Goal: Information Seeking & Learning: Learn about a topic

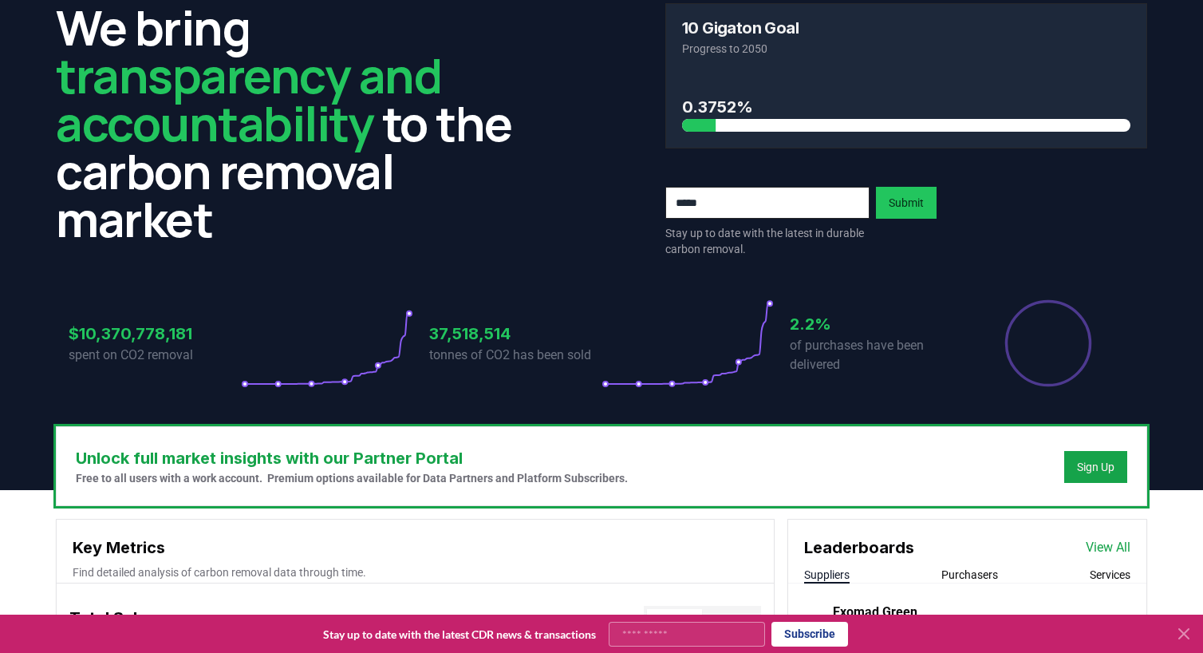
scroll to position [80, 0]
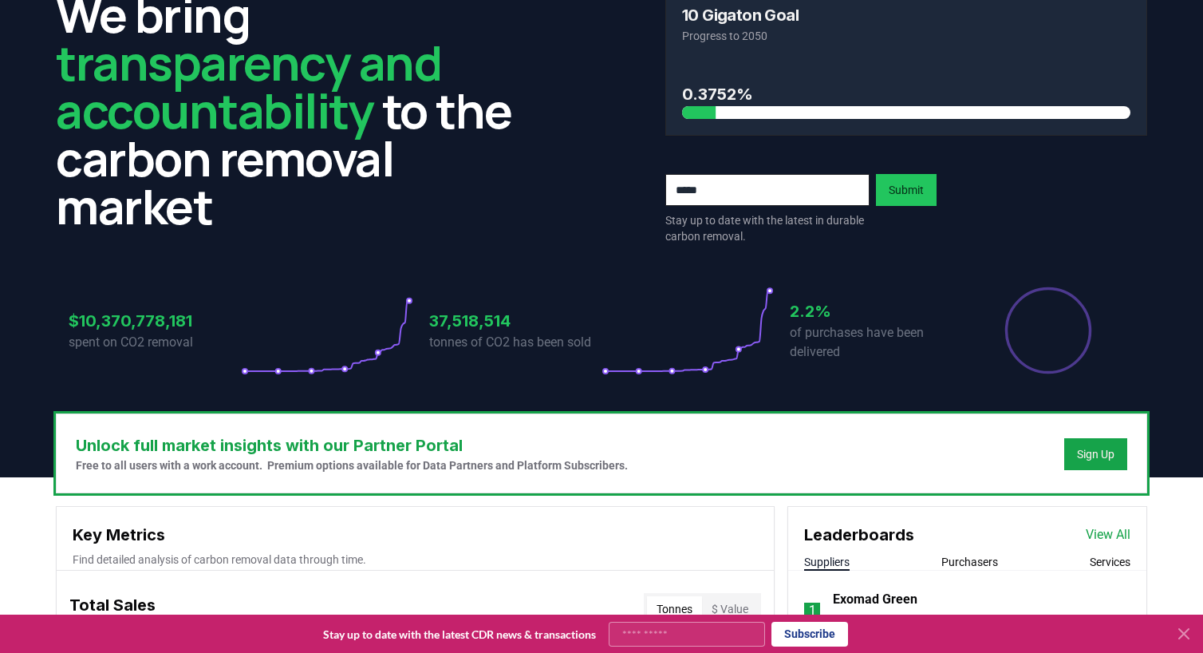
click at [826, 630] on button "Subscribe" at bounding box center [810, 634] width 77 height 25
click at [689, 633] on input "Your email" at bounding box center [687, 634] width 156 height 25
type input "**********"
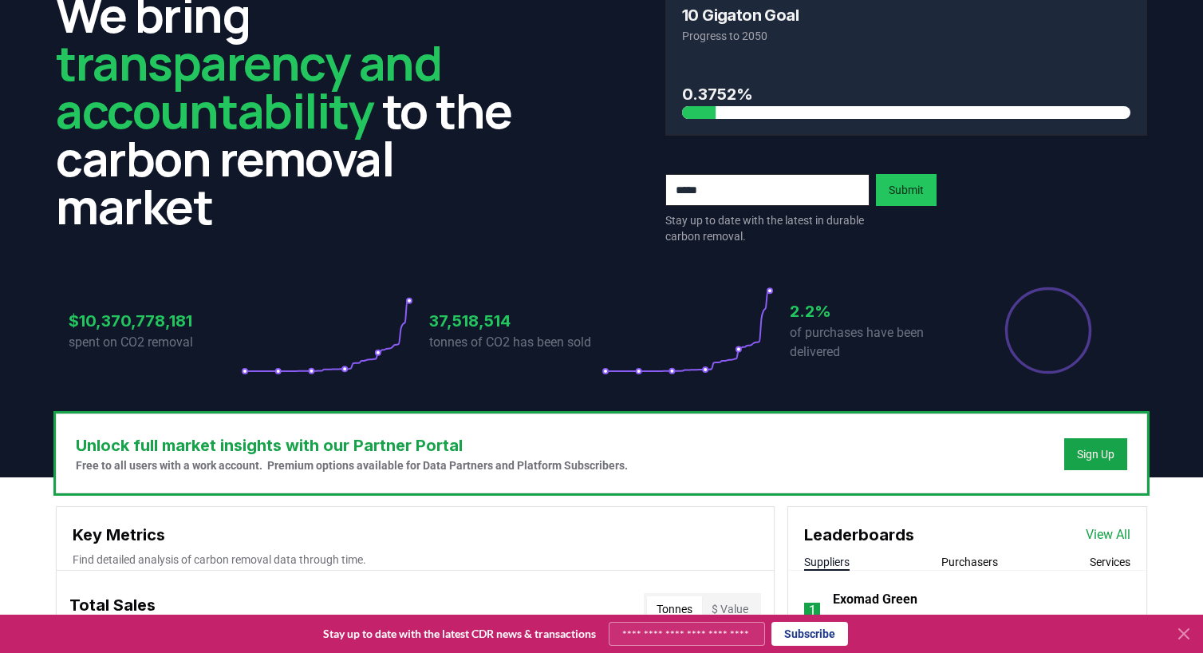
click at [802, 638] on button "Subscribe" at bounding box center [810, 634] width 77 height 24
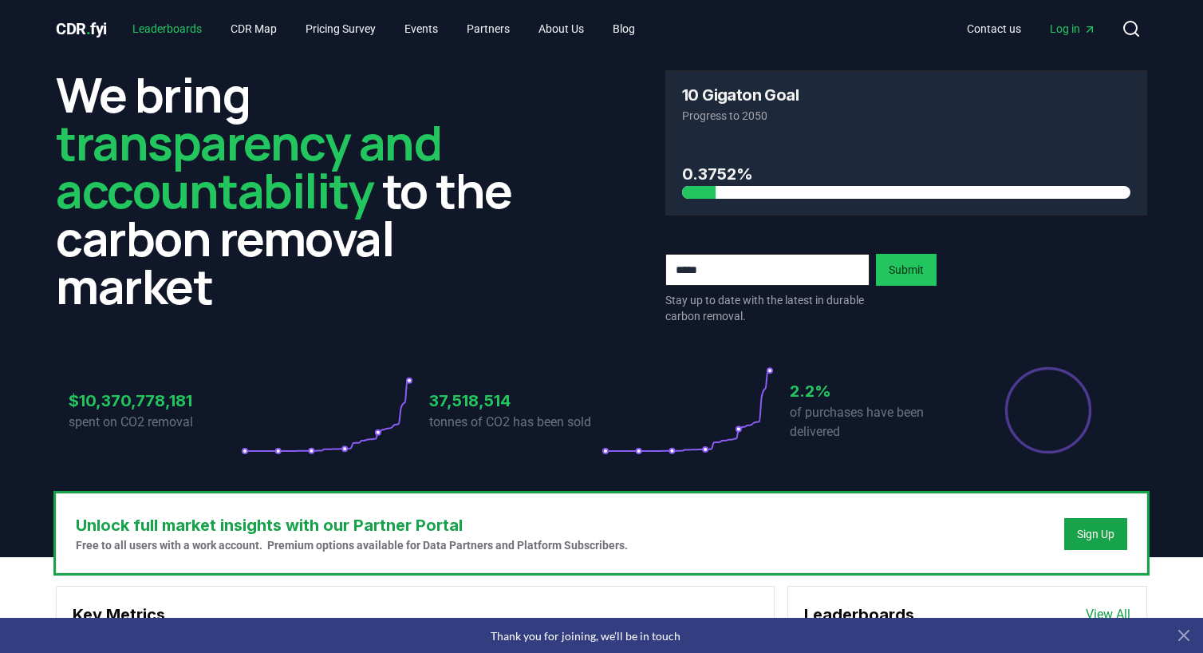
click at [191, 26] on link "Leaderboards" at bounding box center [167, 28] width 95 height 29
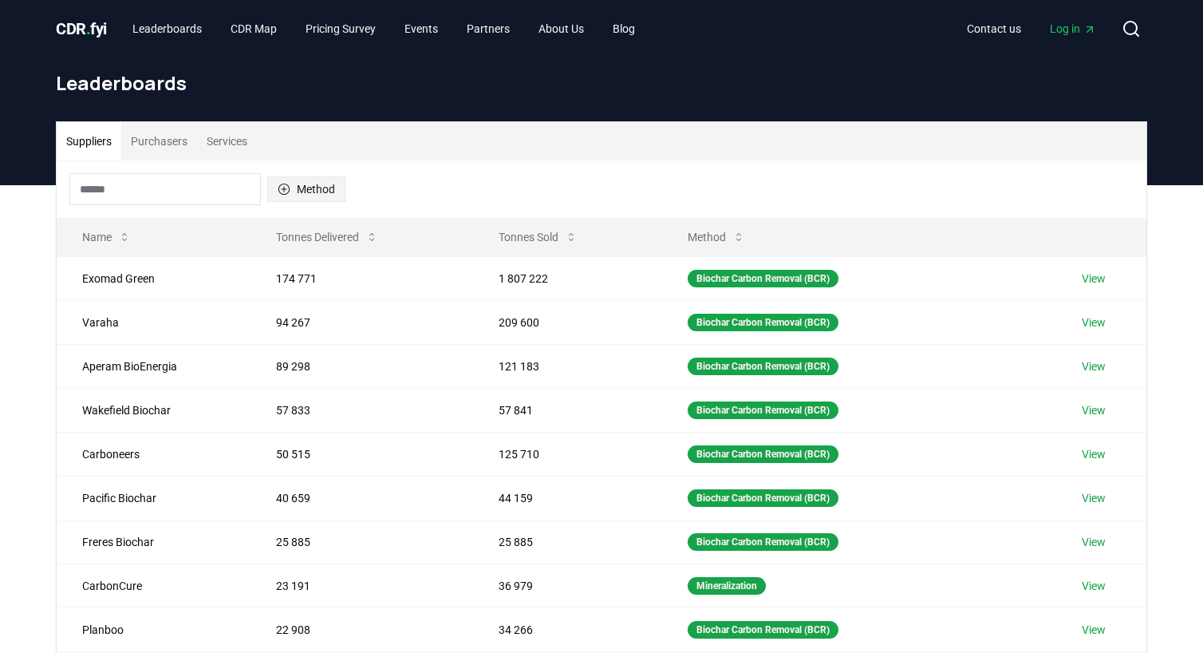
click at [338, 194] on button "Method" at bounding box center [306, 189] width 78 height 26
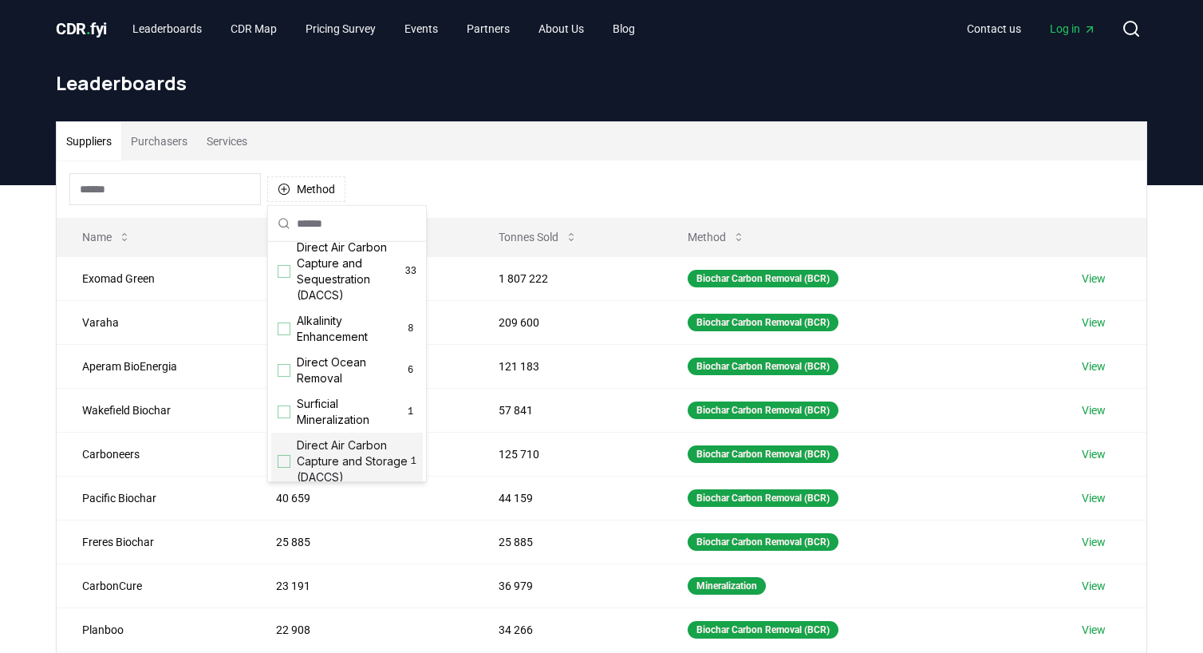
scroll to position [514, 0]
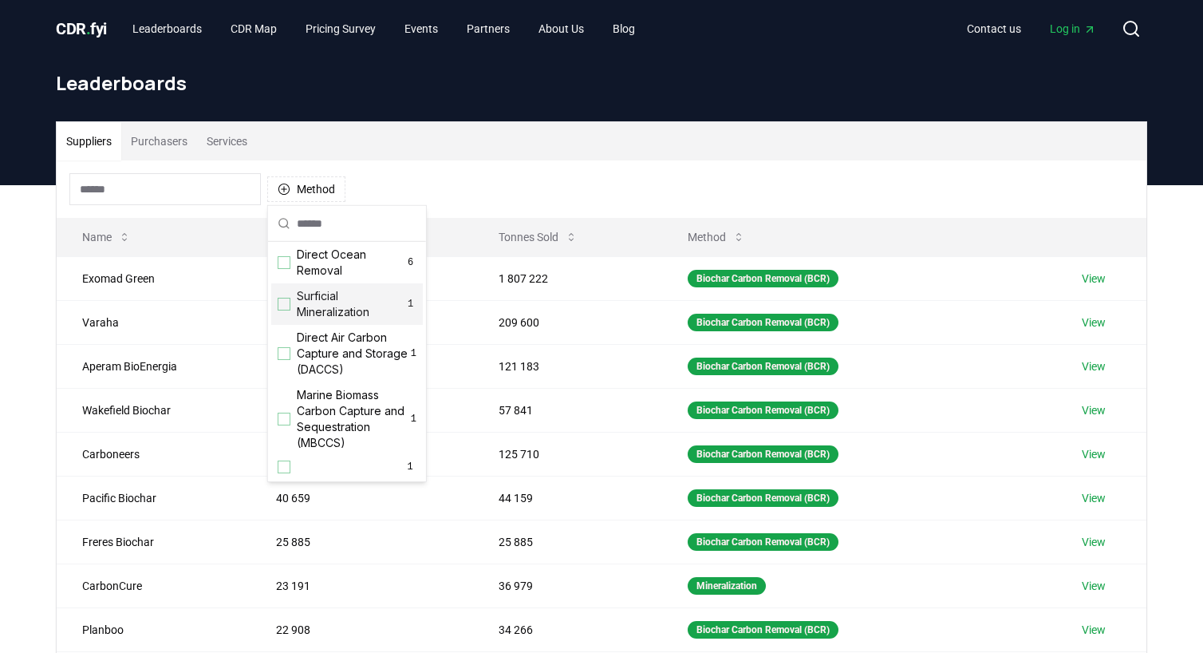
click at [758, 170] on div "Method" at bounding box center [602, 188] width 1090 height 57
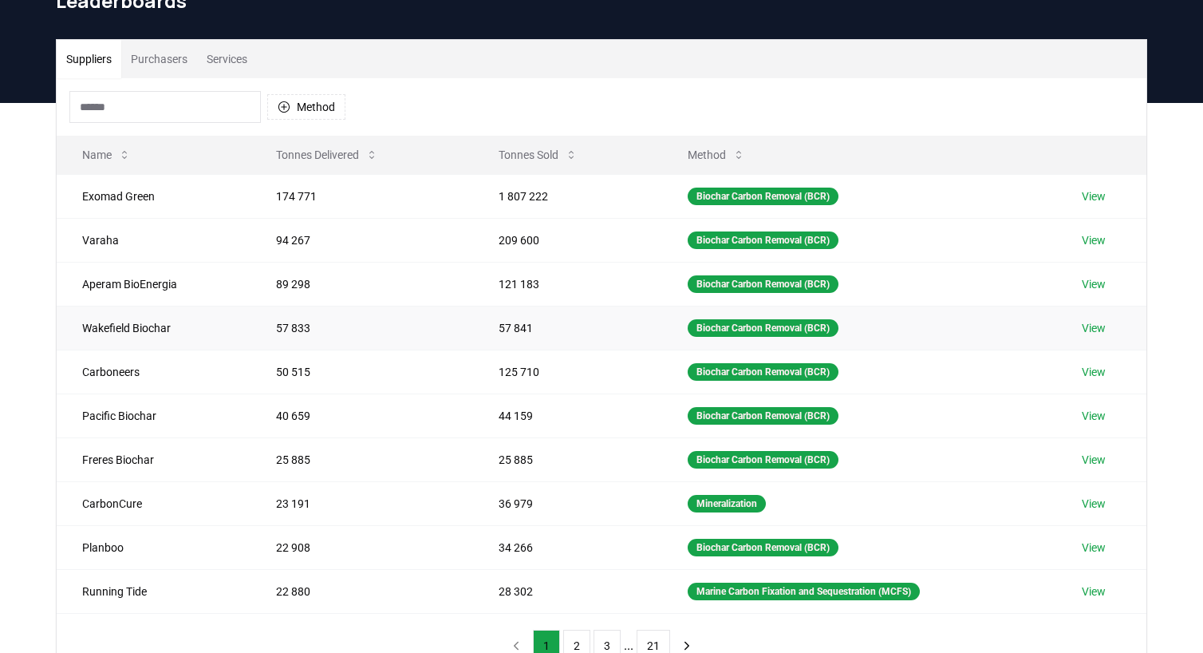
scroll to position [160, 0]
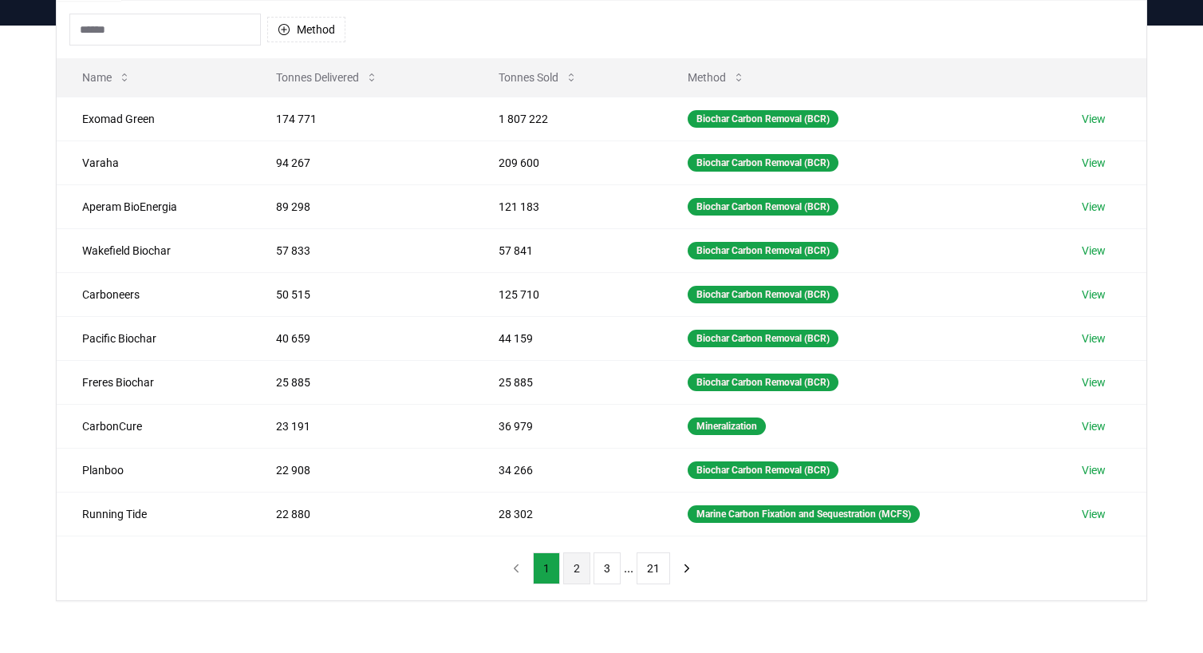
click at [582, 567] on button "2" at bounding box center [576, 568] width 27 height 32
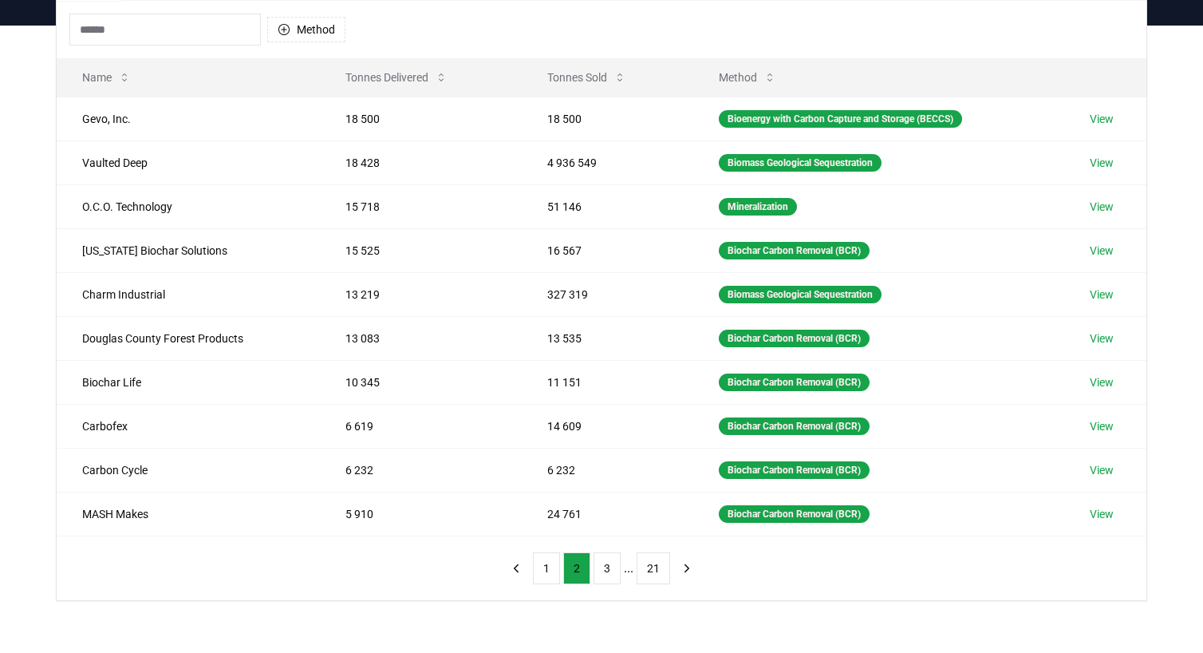
scroll to position [0, 0]
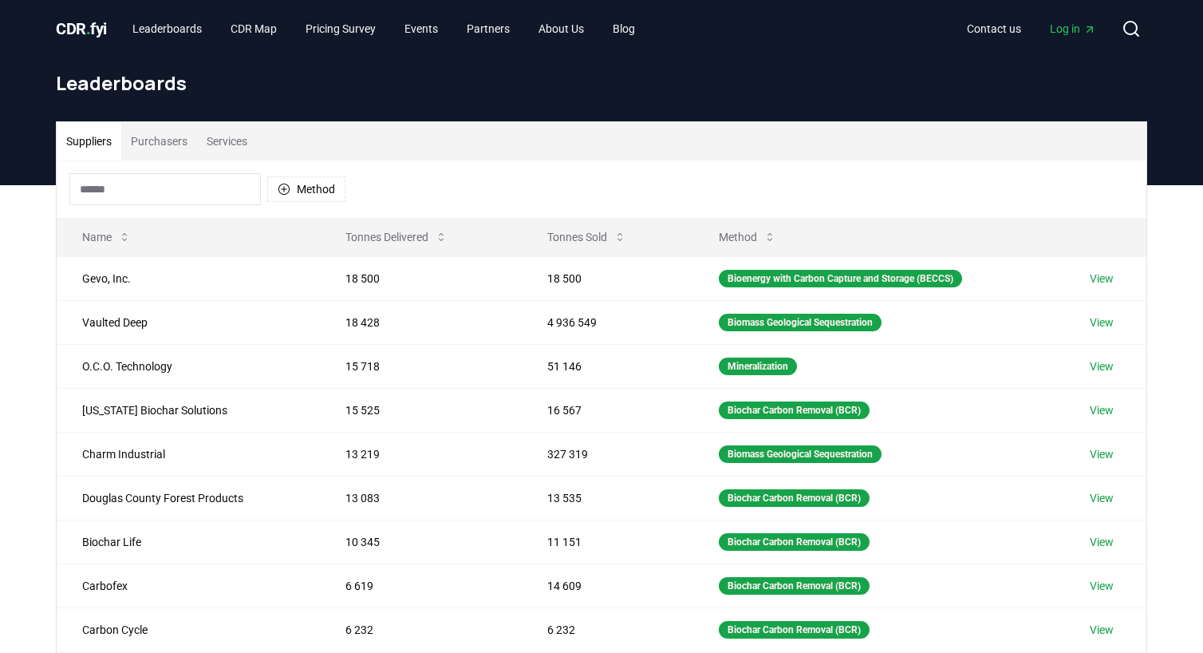
click at [151, 141] on button "Purchasers" at bounding box center [159, 141] width 76 height 38
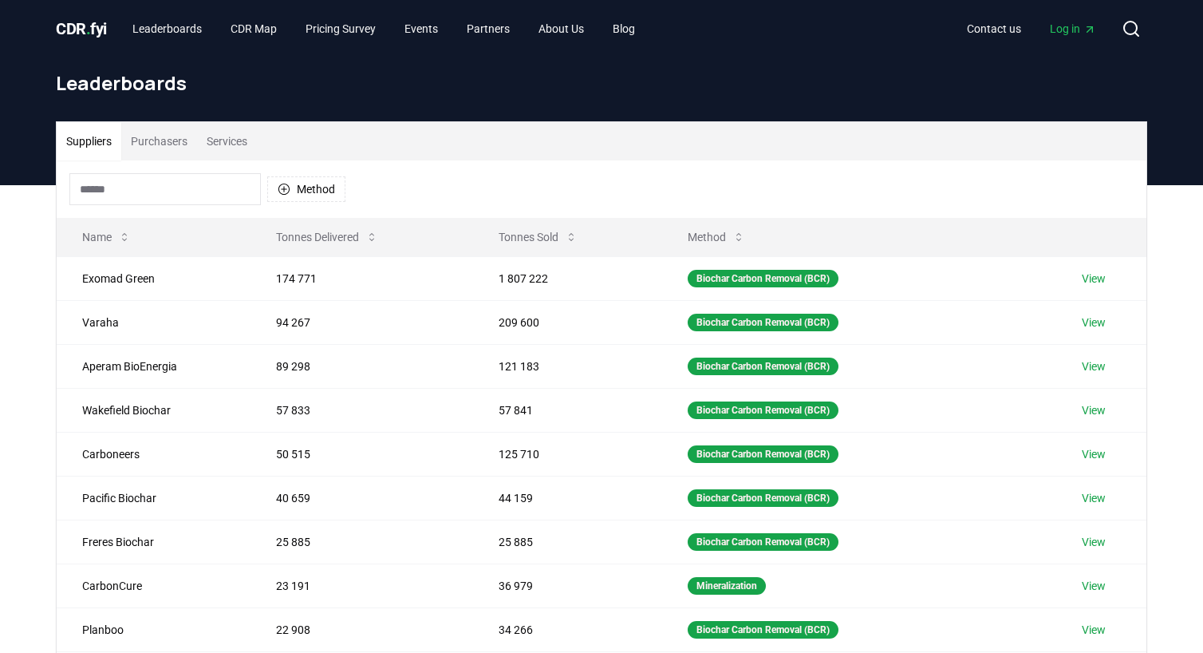
click at [109, 143] on button "Suppliers" at bounding box center [89, 141] width 65 height 38
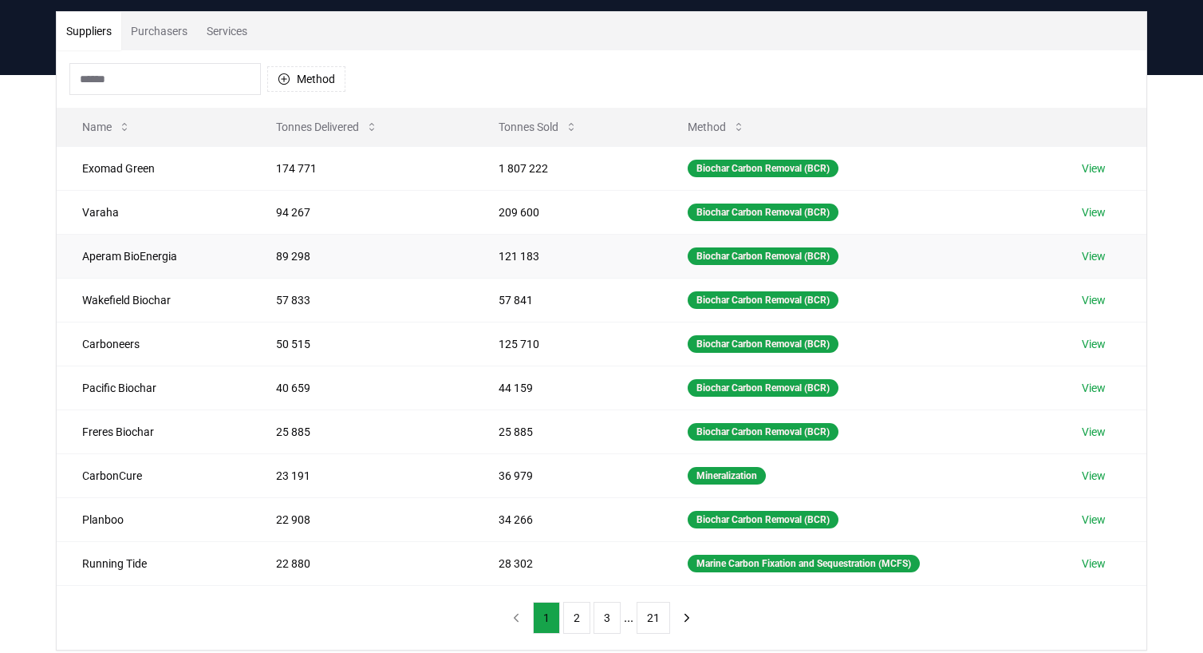
scroll to position [160, 0]
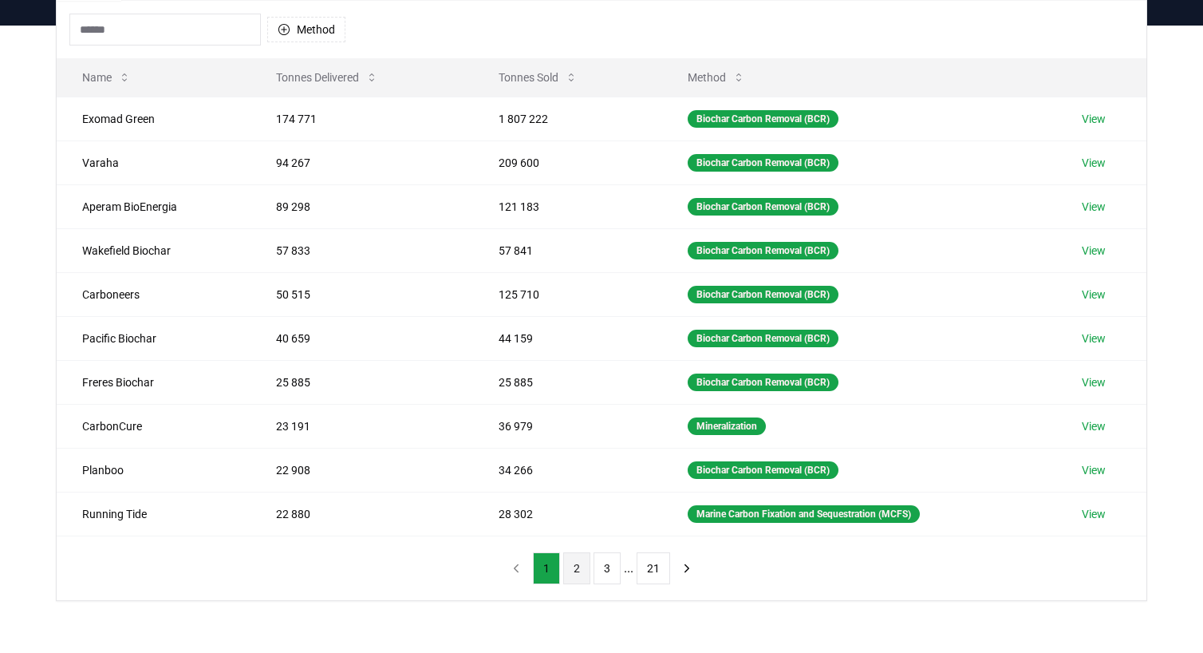
click at [579, 559] on button "2" at bounding box center [576, 568] width 27 height 32
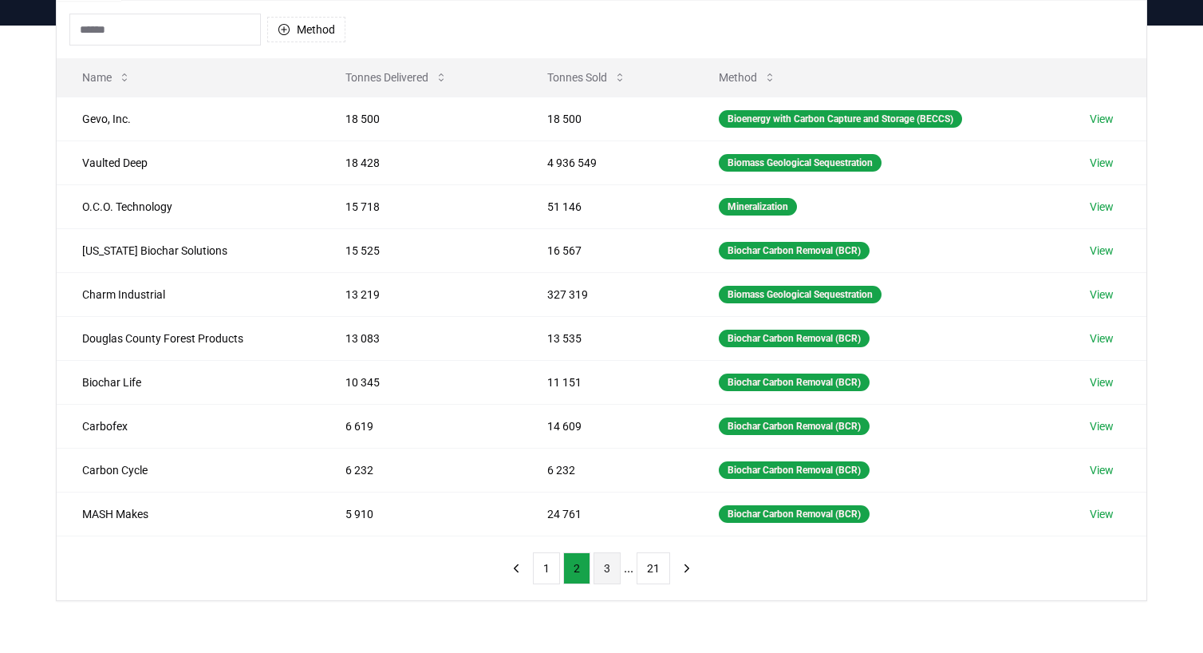
click at [604, 566] on button "3" at bounding box center [607, 568] width 27 height 32
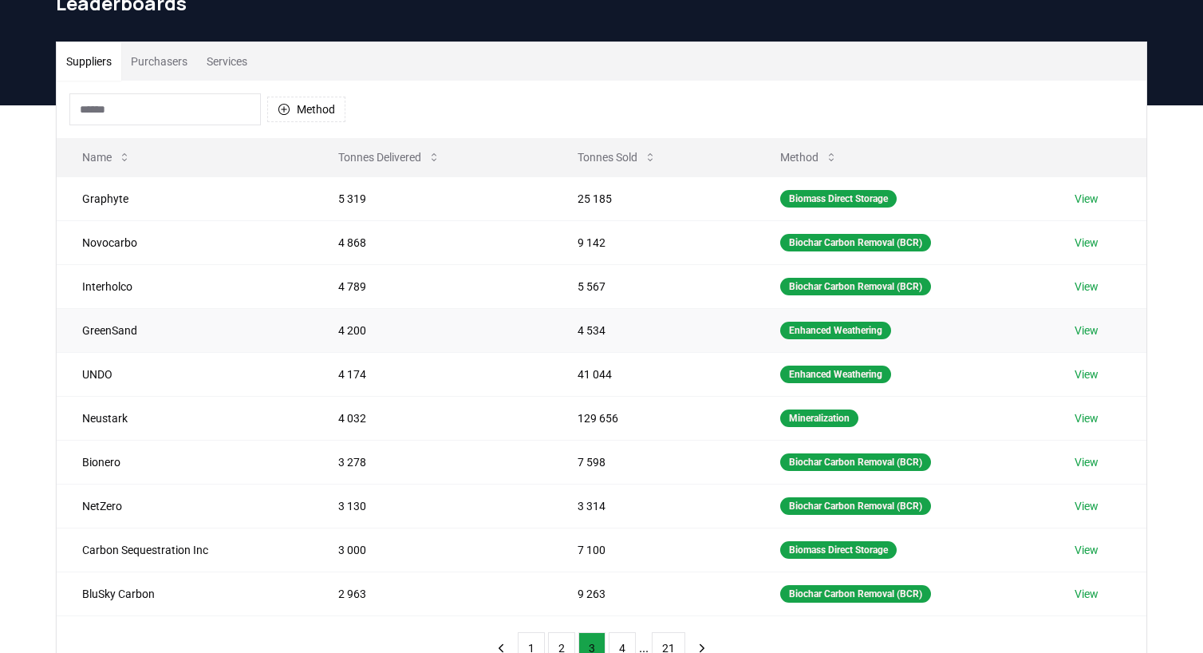
scroll to position [80, 0]
click at [625, 637] on button "4" at bounding box center [622, 648] width 27 height 32
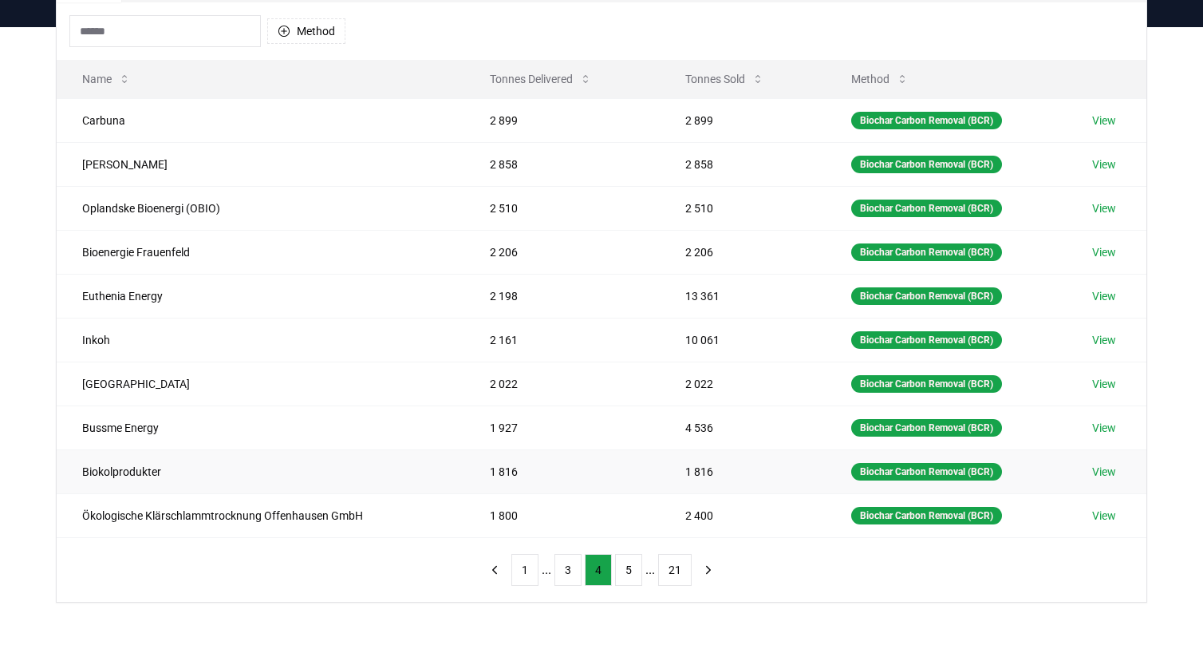
scroll to position [160, 0]
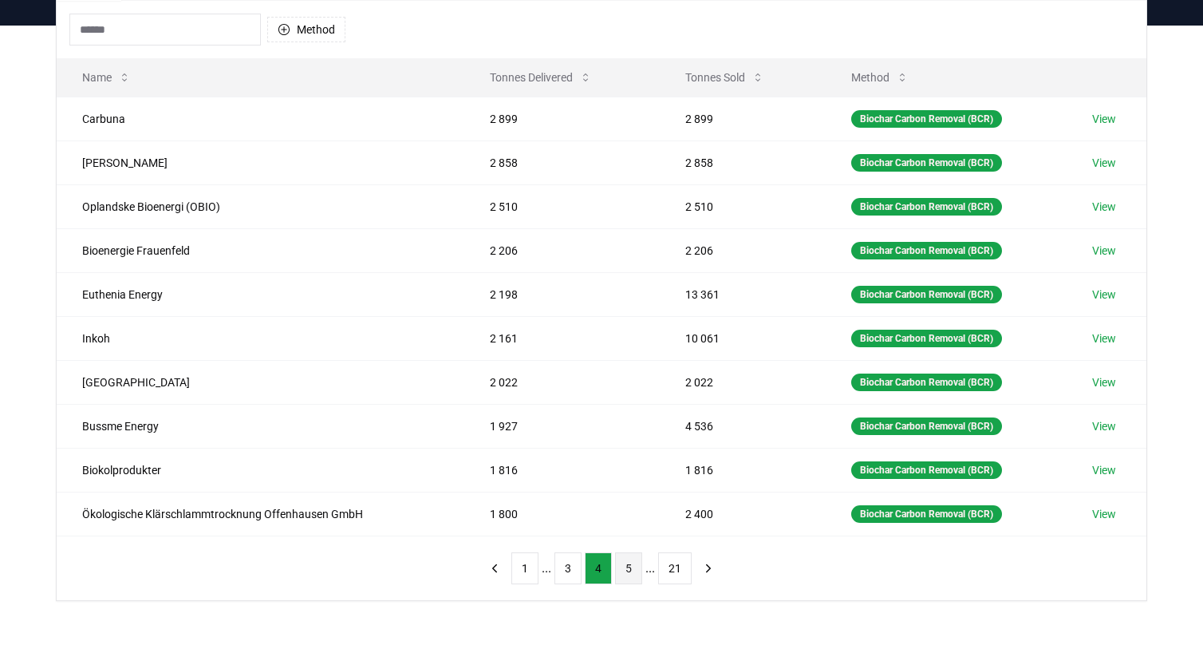
click at [624, 563] on button "5" at bounding box center [628, 568] width 27 height 32
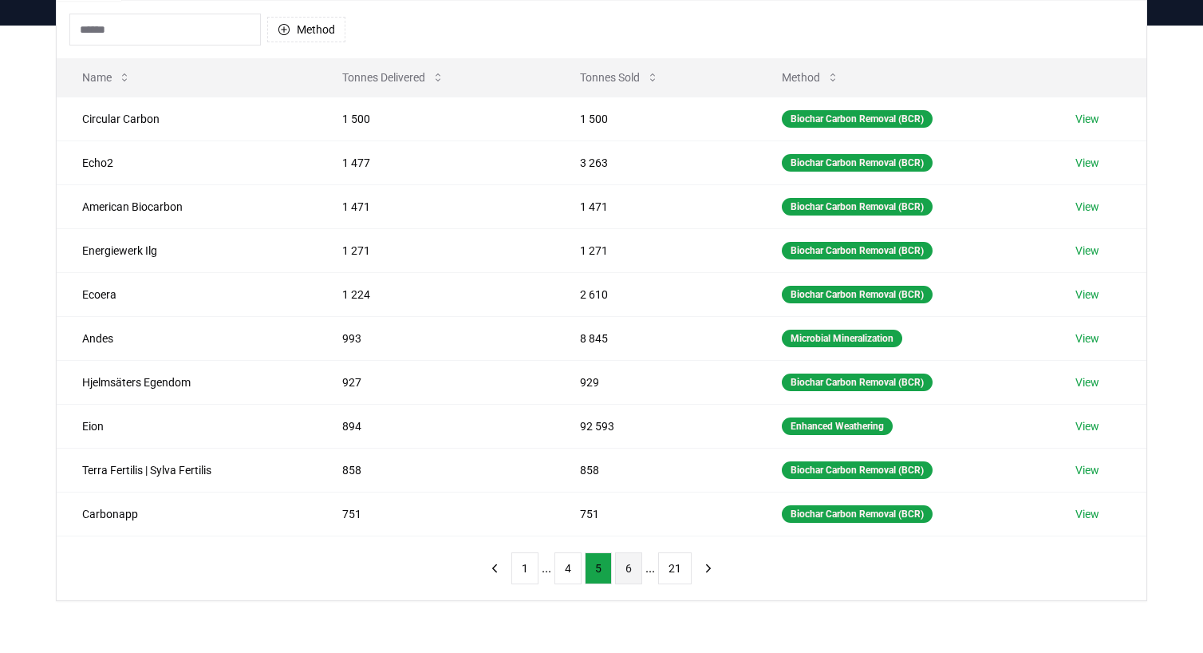
click at [629, 563] on button "6" at bounding box center [628, 568] width 27 height 32
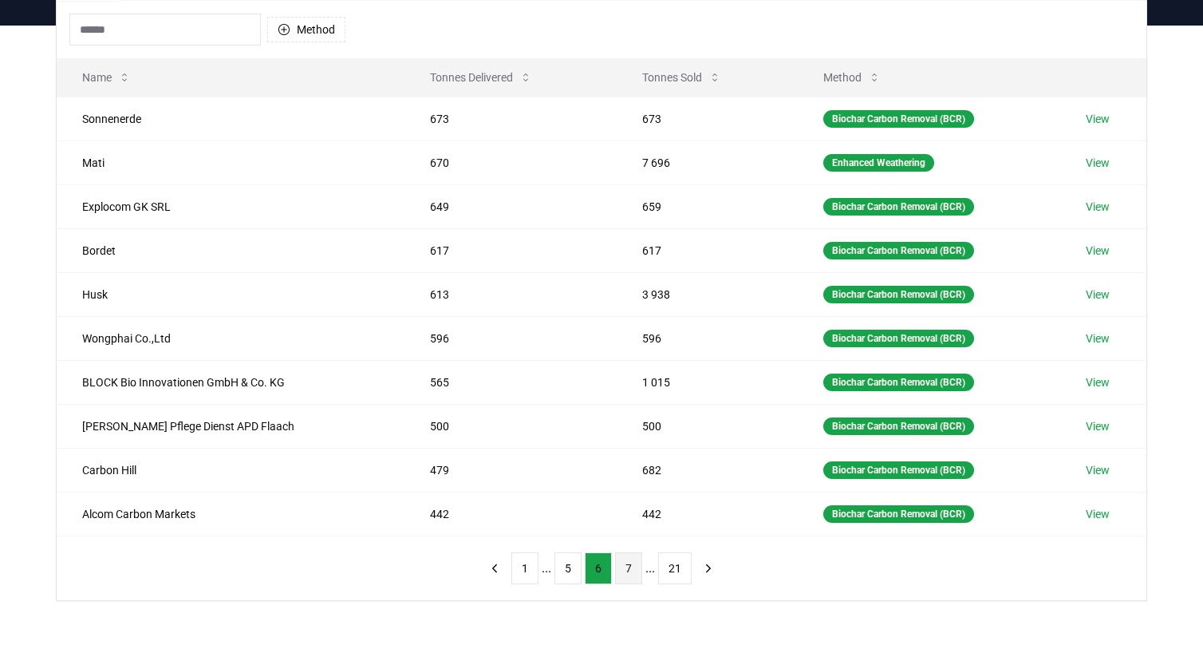
click at [619, 559] on button "7" at bounding box center [628, 568] width 27 height 32
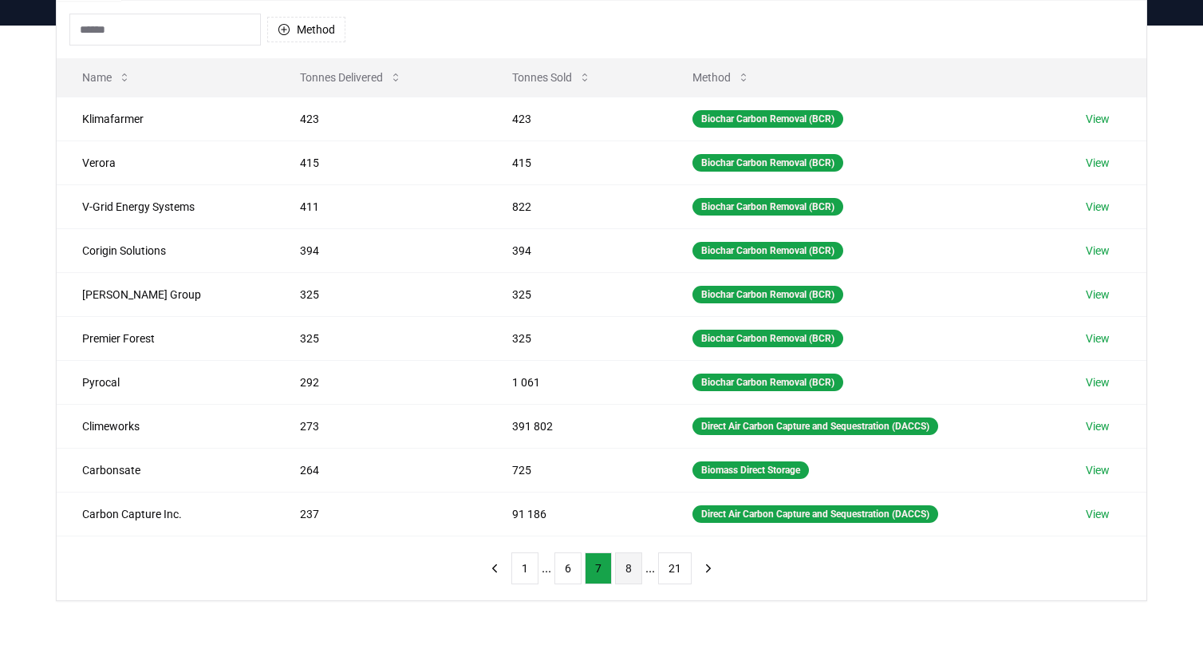
click at [630, 566] on button "8" at bounding box center [628, 568] width 27 height 32
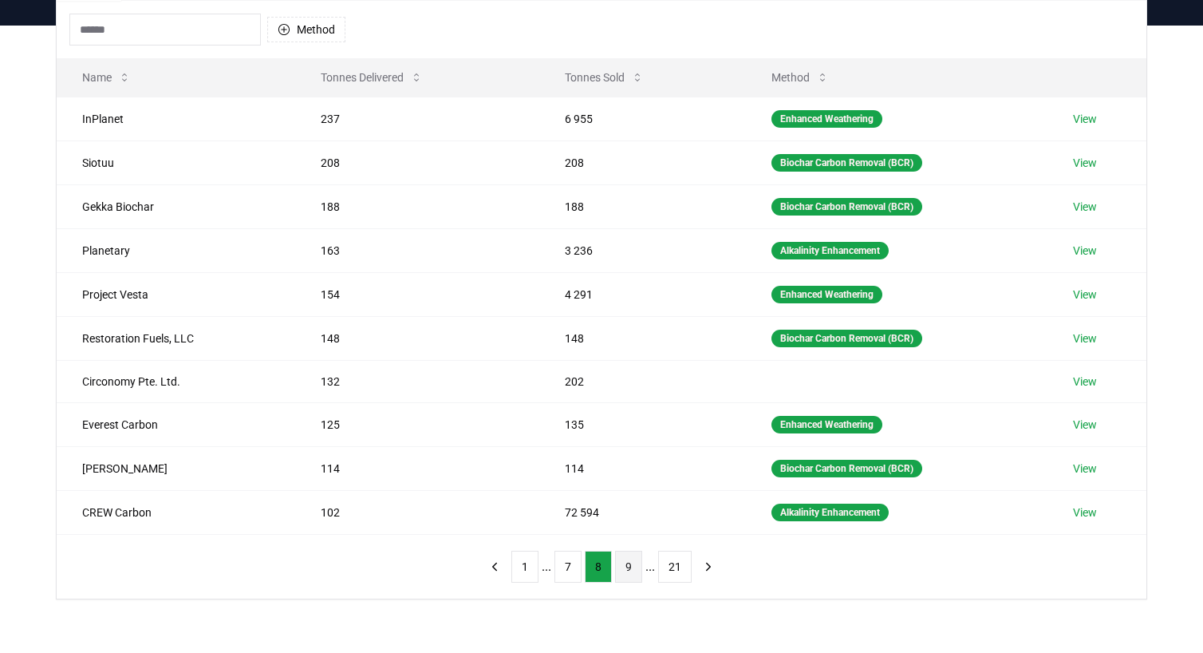
click at [632, 563] on button "9" at bounding box center [628, 567] width 27 height 32
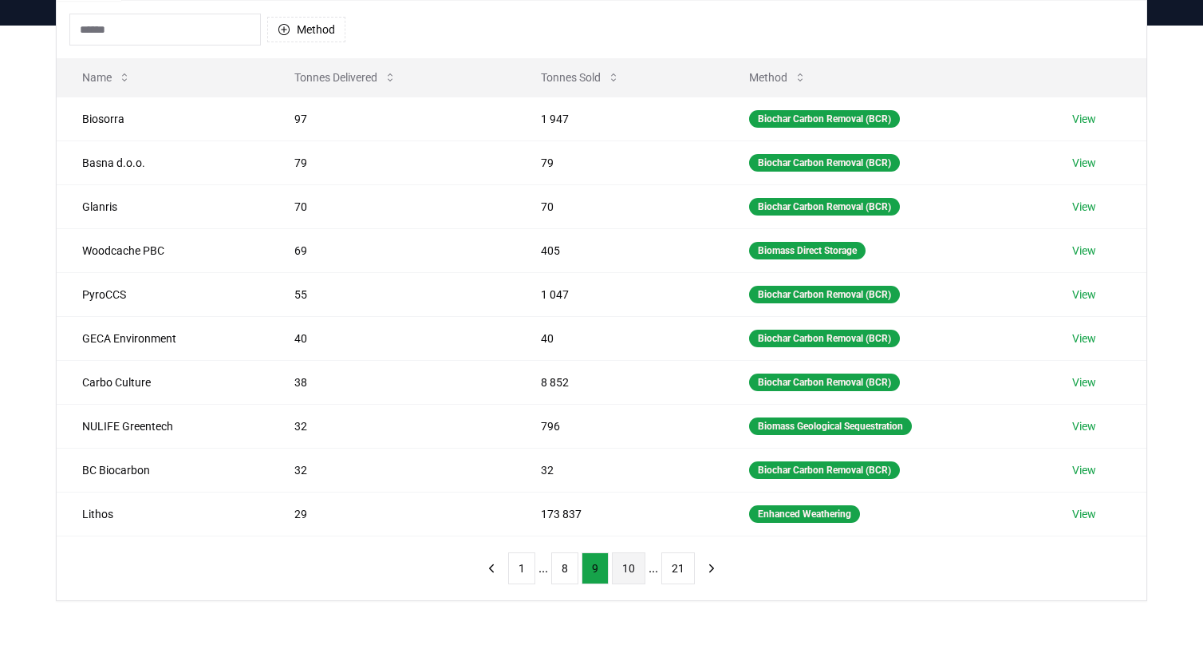
click at [630, 563] on button "10" at bounding box center [629, 568] width 34 height 32
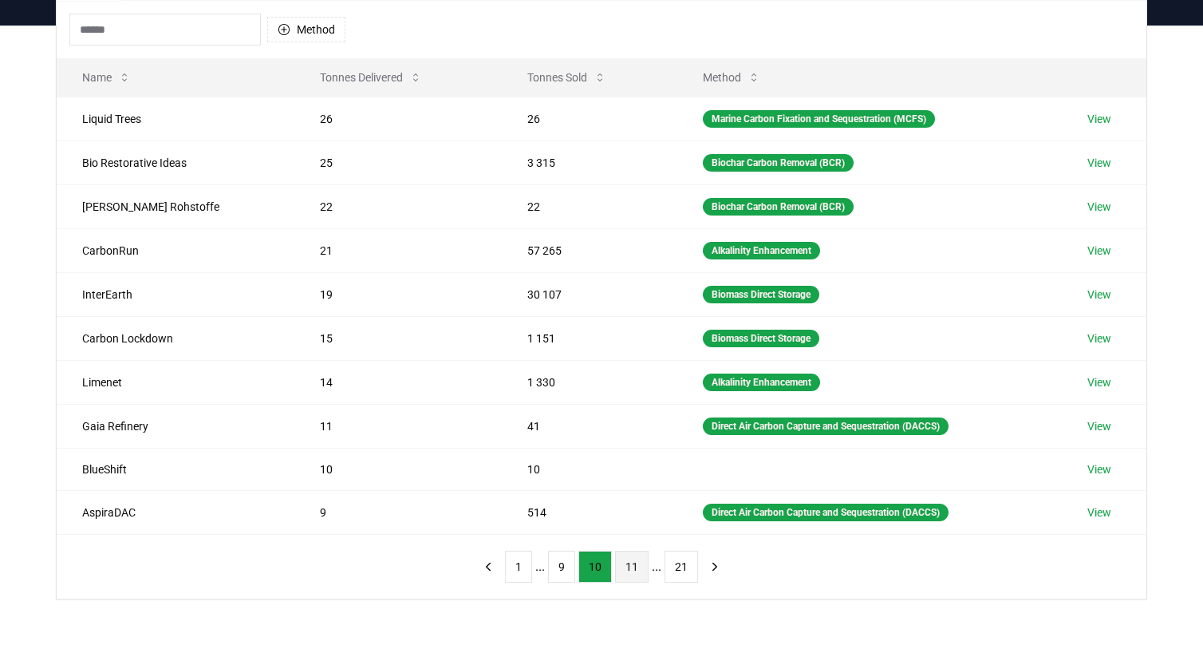
click at [626, 563] on button "11" at bounding box center [632, 567] width 34 height 32
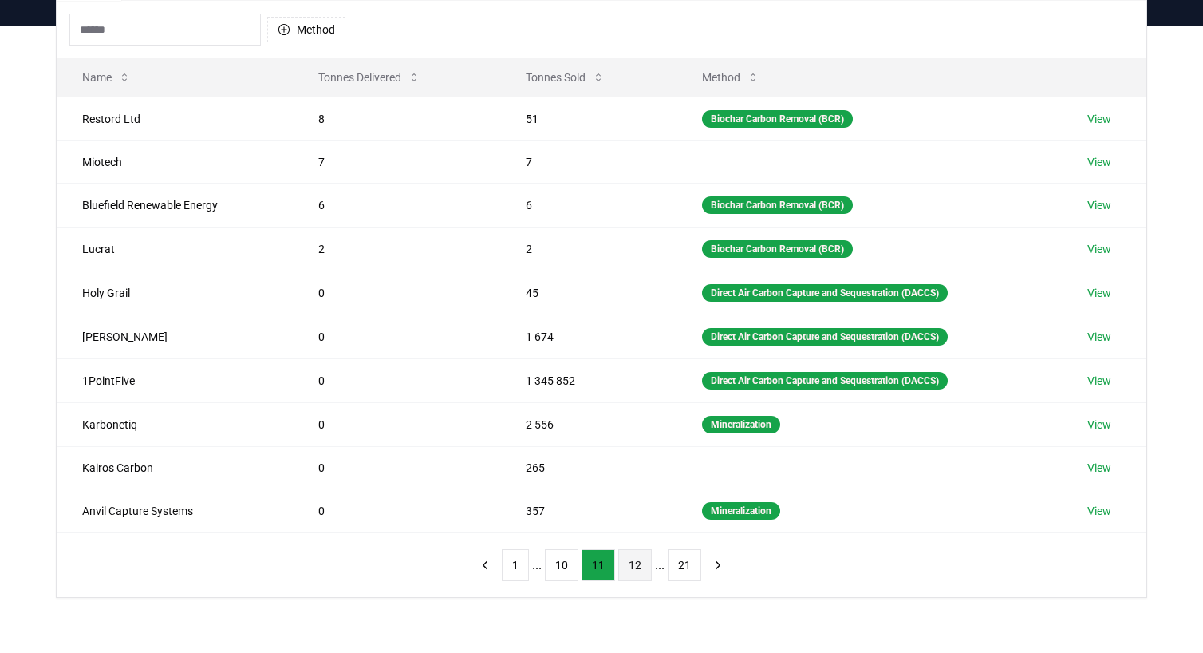
click at [638, 564] on button "12" at bounding box center [635, 565] width 34 height 32
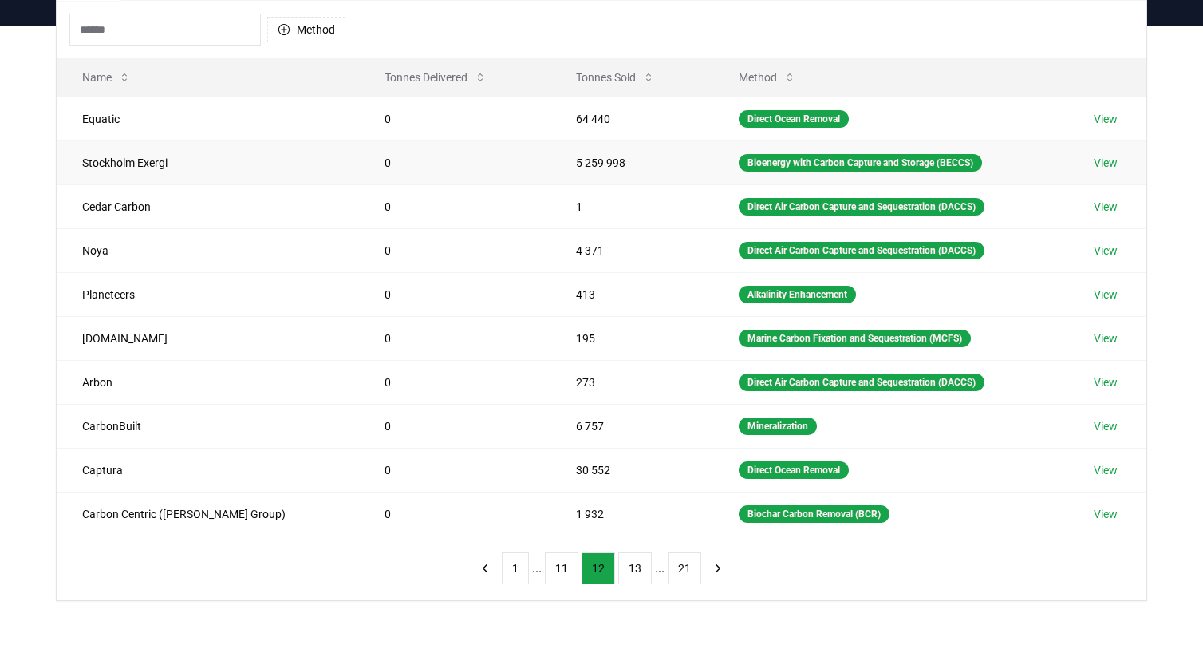
click at [1104, 161] on link "View" at bounding box center [1106, 163] width 24 height 16
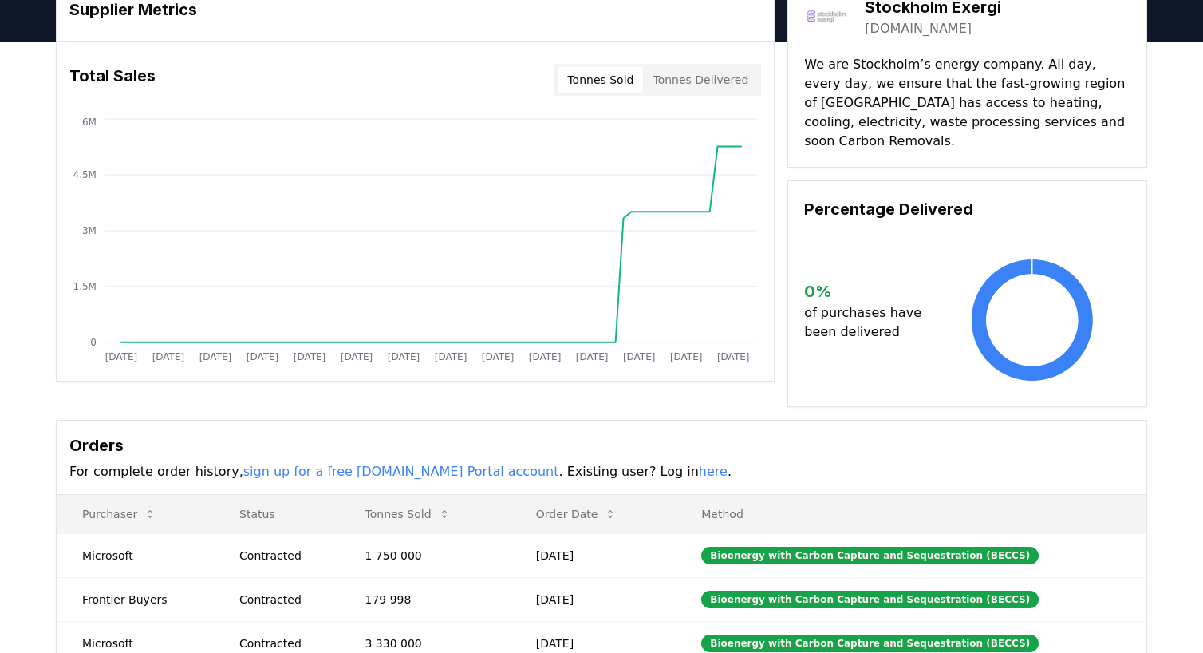
scroll to position [160, 0]
